Goal: Find contact information: Find contact information

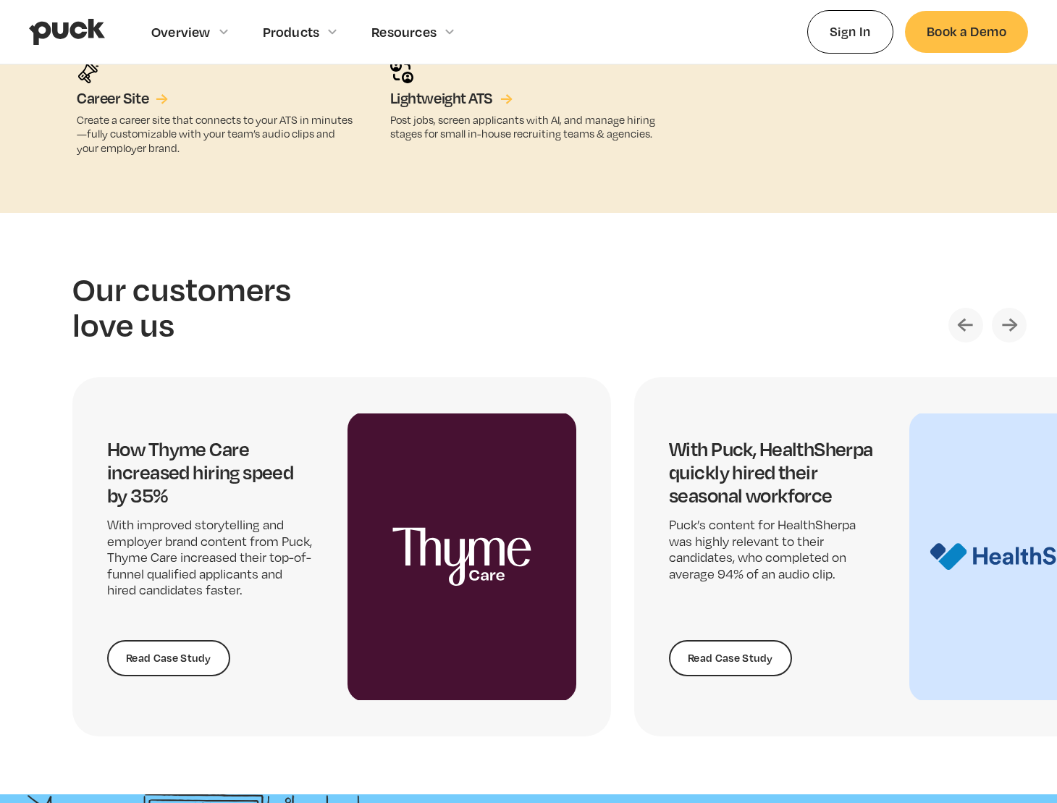
scroll to position [3501, 0]
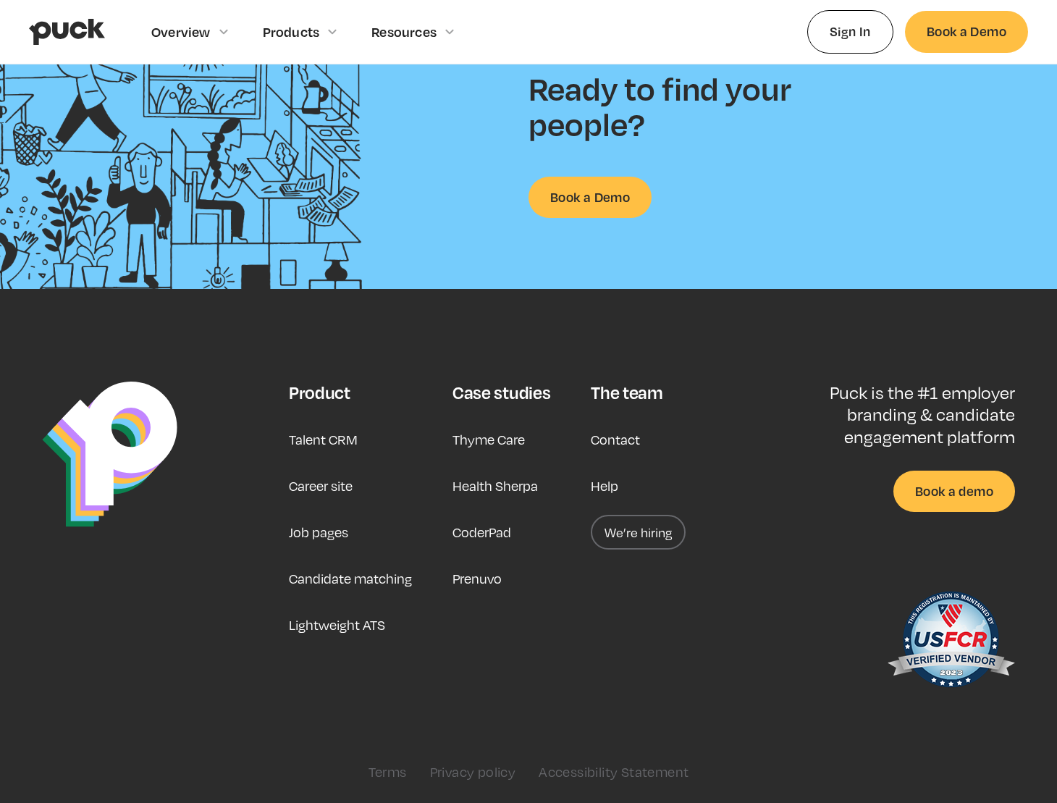
click at [626, 441] on link "Contact" at bounding box center [615, 439] width 49 height 35
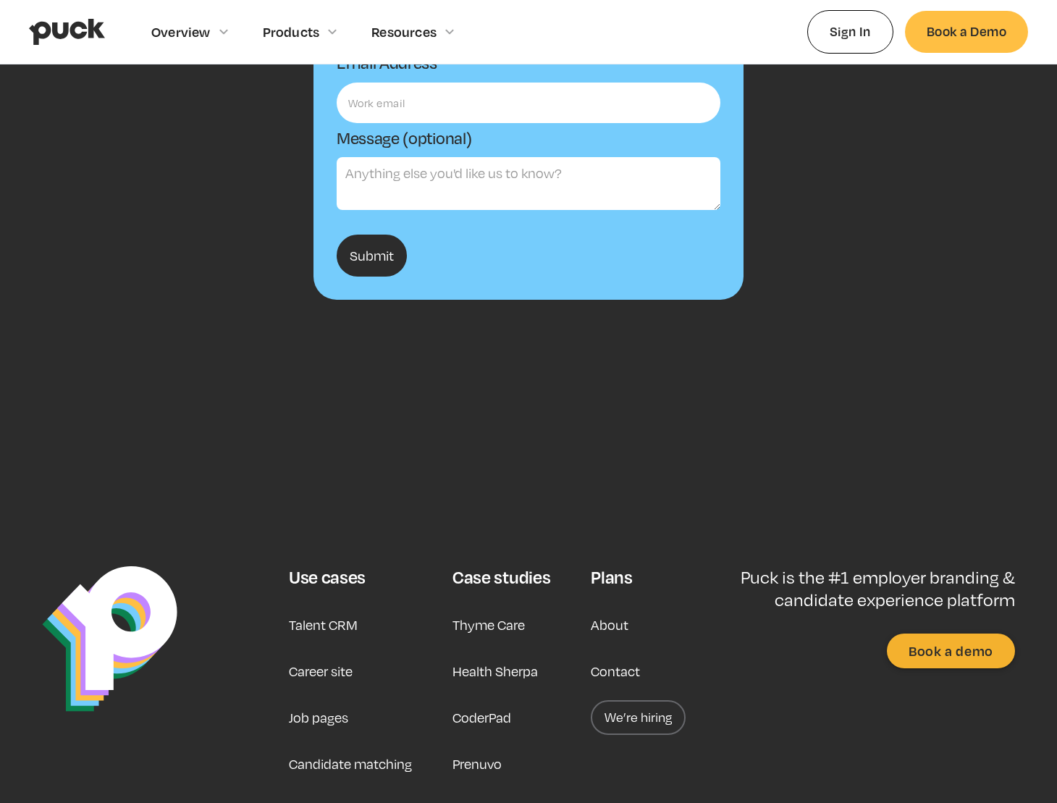
scroll to position [421, 0]
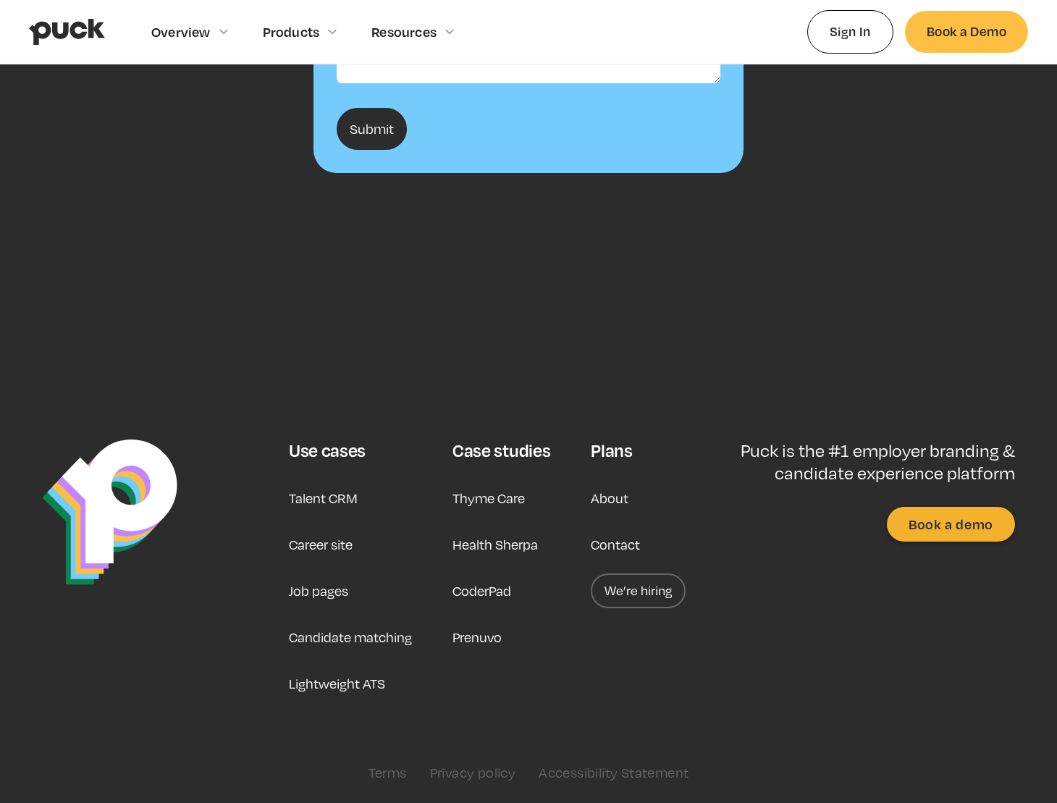
click at [603, 496] on link "About" at bounding box center [610, 498] width 38 height 35
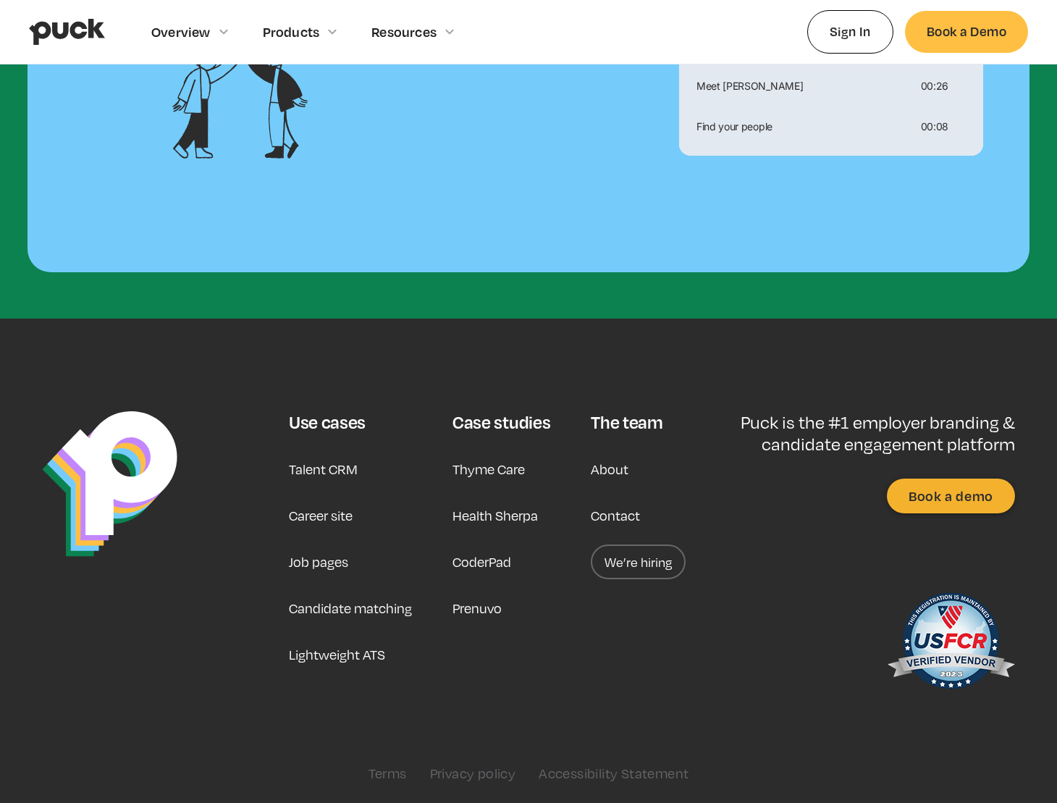
scroll to position [1035, 0]
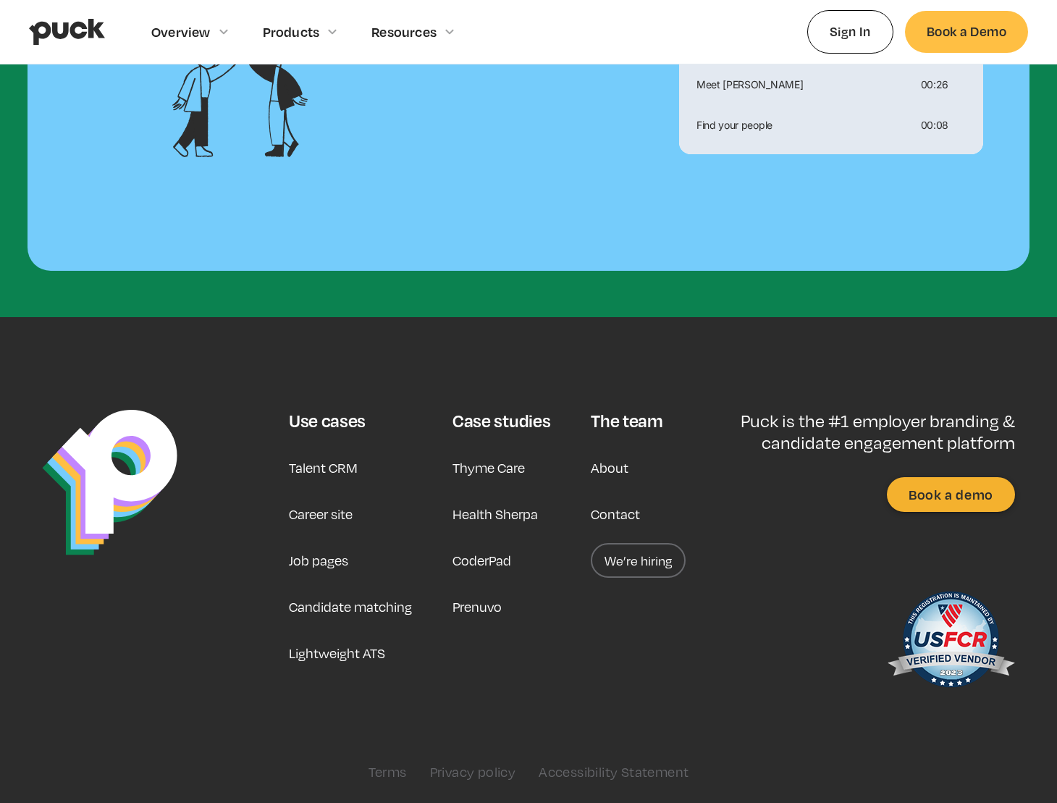
click at [641, 570] on link "We’re hiring" at bounding box center [638, 560] width 95 height 35
